Goal: Information Seeking & Learning: Learn about a topic

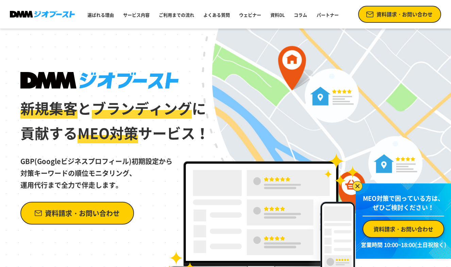
click at [86, 76] on img at bounding box center [99, 80] width 158 height 17
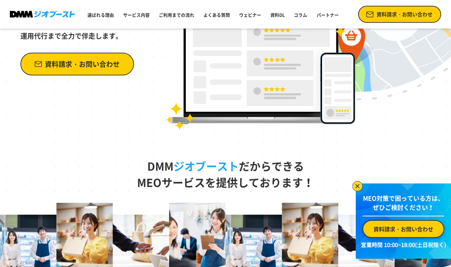
scroll to position [160, 0]
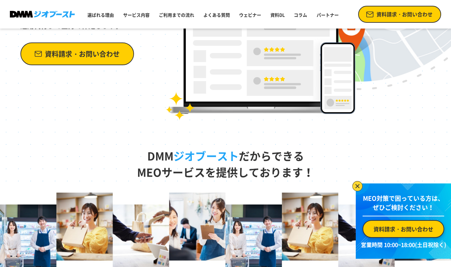
drag, startPoint x: 147, startPoint y: 156, endPoint x: 234, endPoint y: 155, distance: 87.1
click at [234, 155] on p "DMM ジオブースト だからできる MEOサービスを提供しております！" at bounding box center [225, 170] width 451 height 45
copy p "DMM ジオブースト"
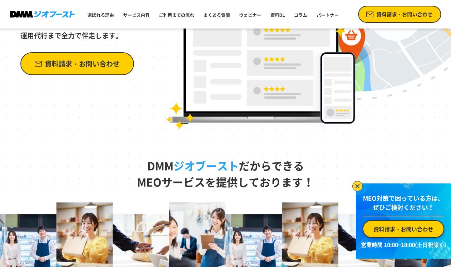
scroll to position [160, 0]
